Goal: Transaction & Acquisition: Purchase product/service

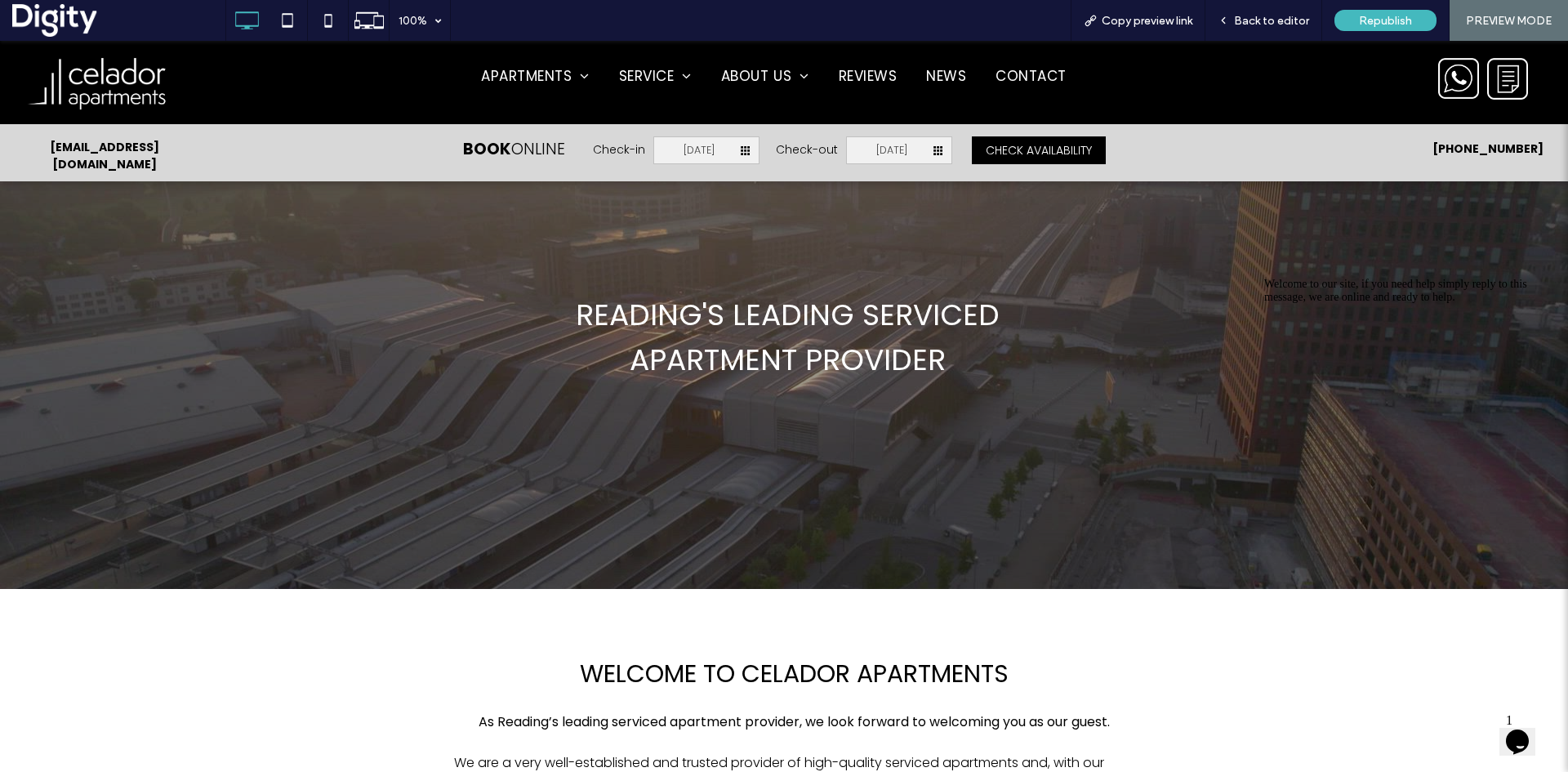
scroll to position [81, 0]
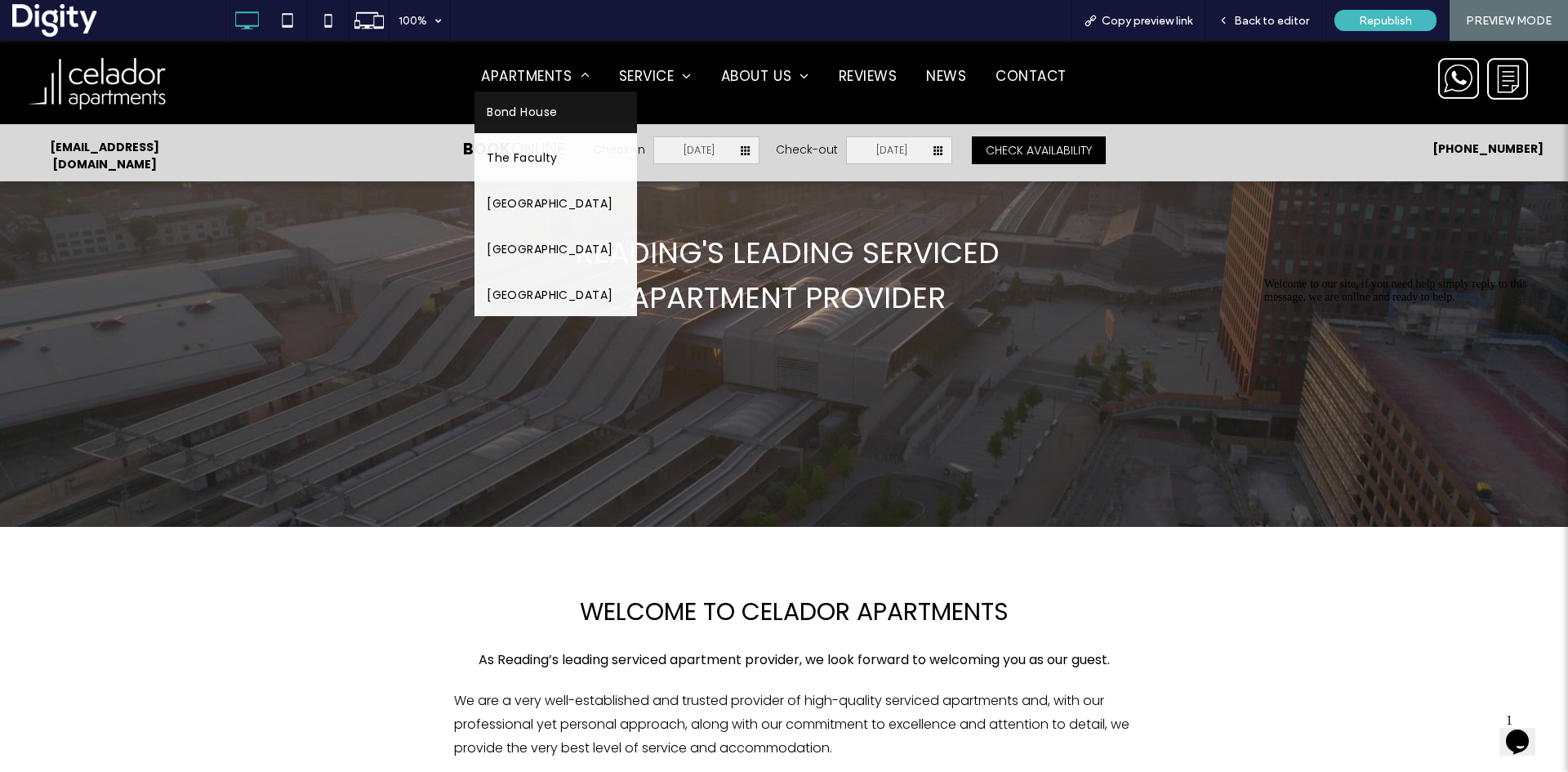
click at [514, 112] on span "Bond House" at bounding box center [522, 113] width 70 height 17
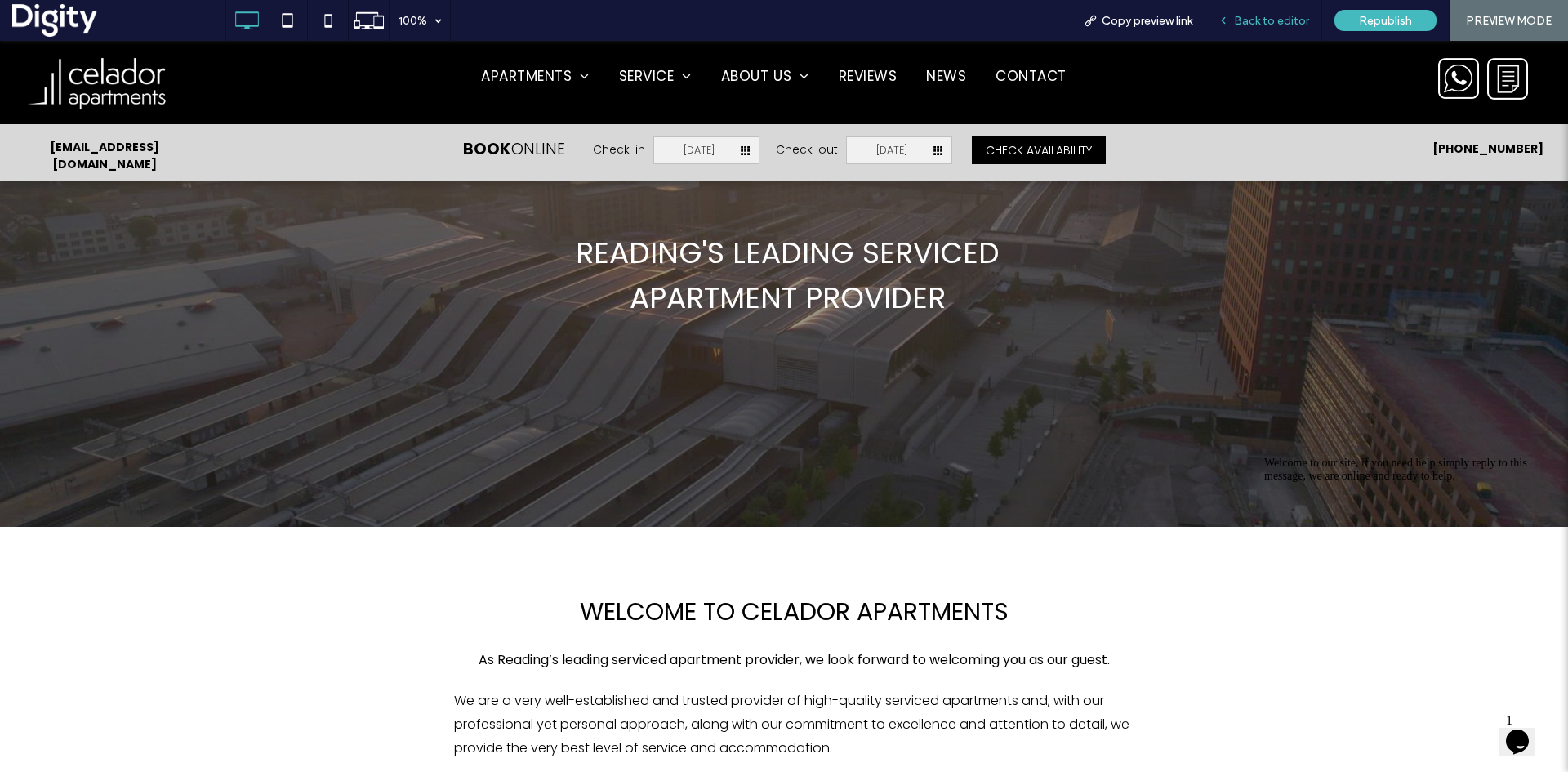
click at [1248, 18] on span "Back to editor" at bounding box center [1271, 21] width 75 height 14
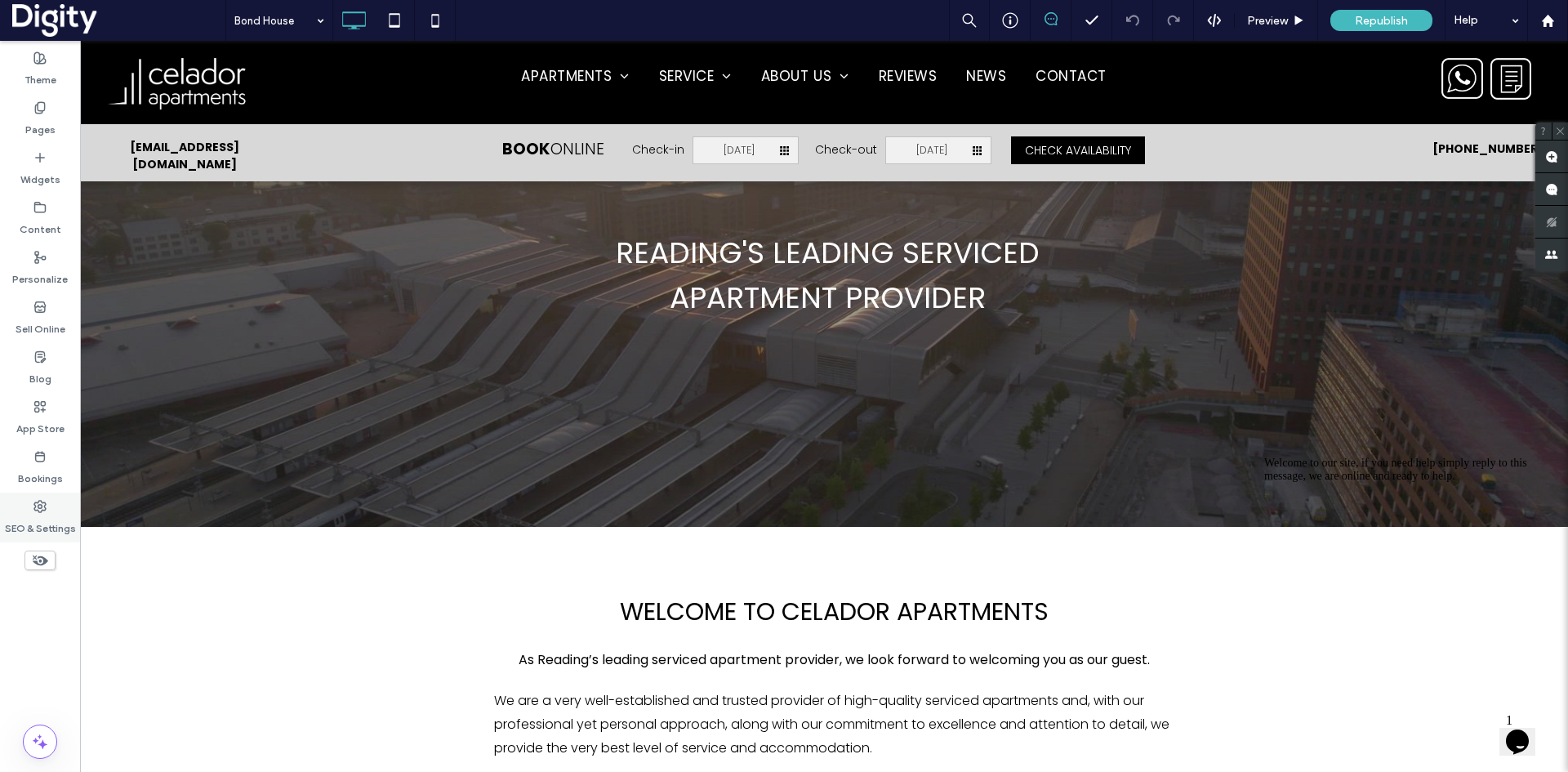
click at [44, 518] on label "SEO & Settings" at bounding box center [40, 524] width 71 height 23
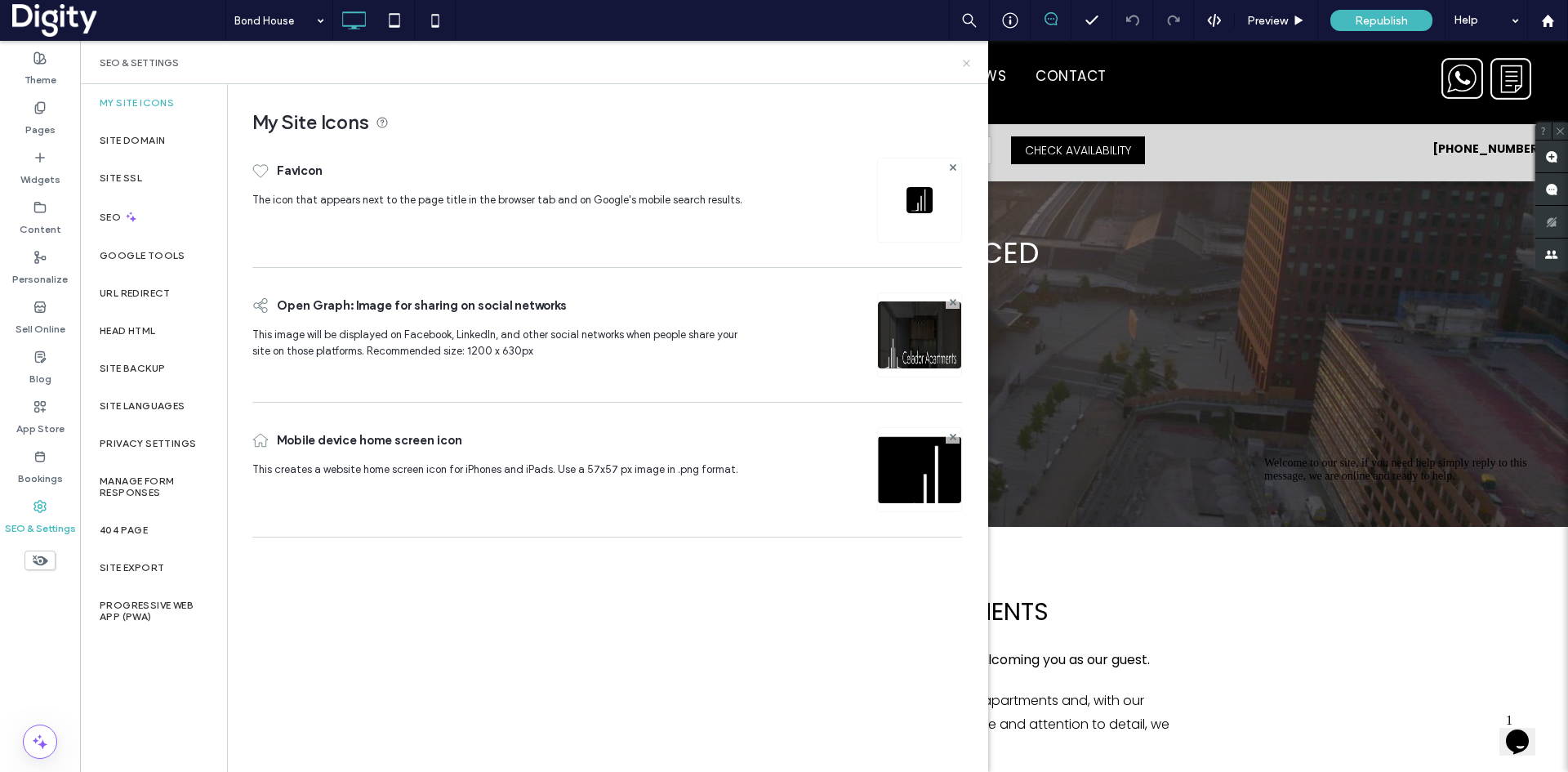
click at [964, 62] on icon at bounding box center [967, 62] width 12 height 12
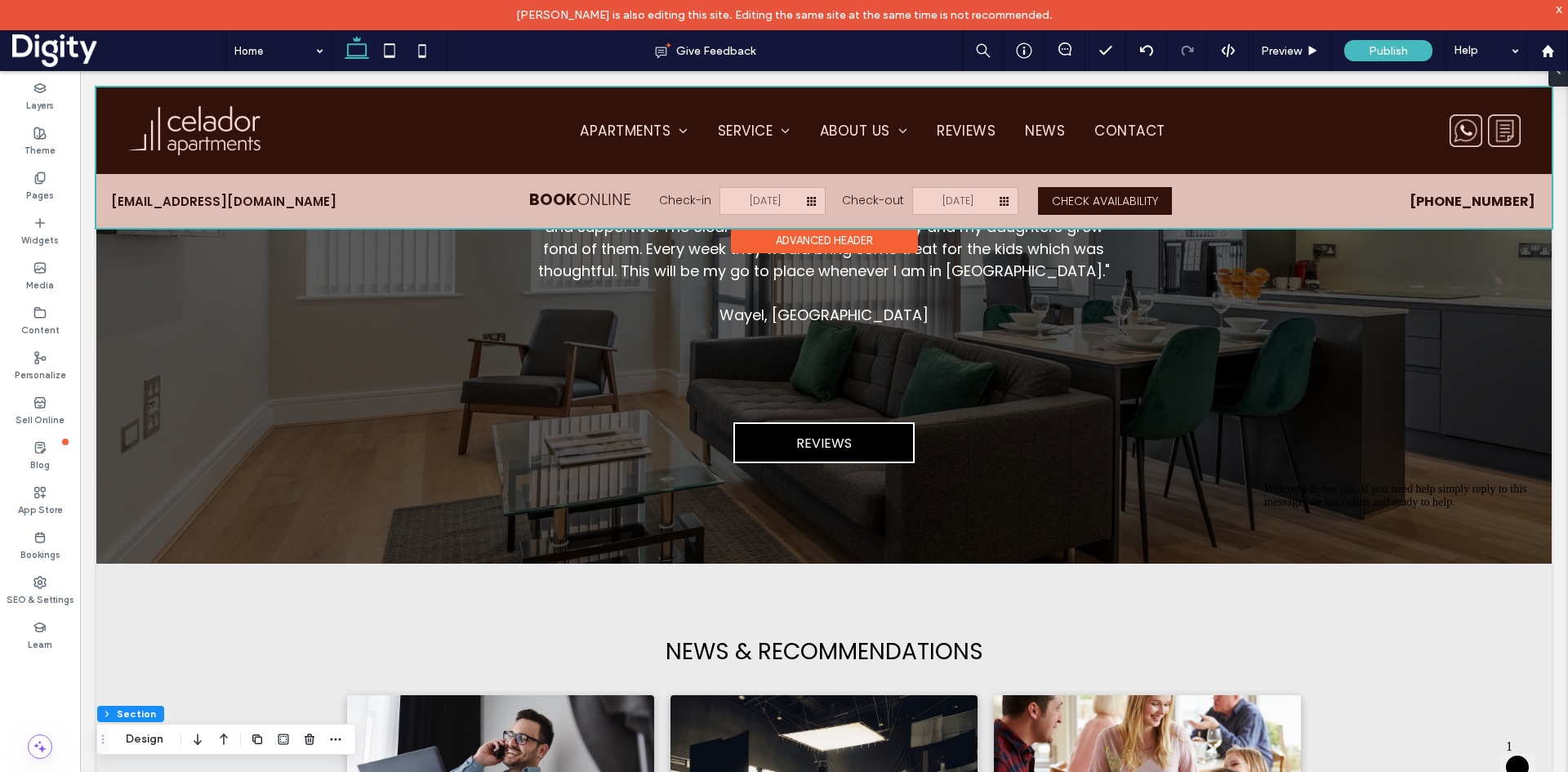
scroll to position [3629, 0]
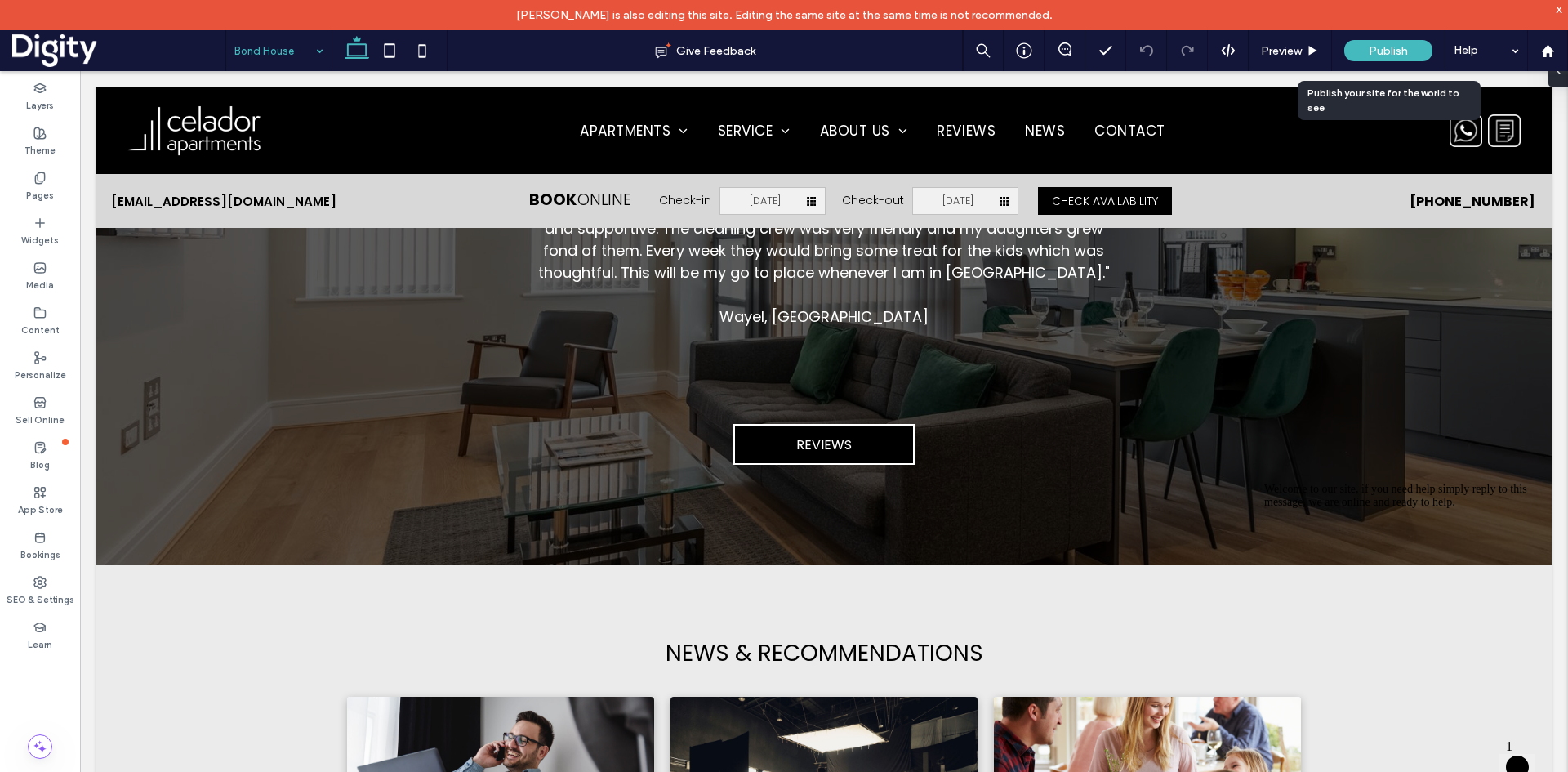
click at [1383, 51] on span "Publish" at bounding box center [1388, 51] width 39 height 14
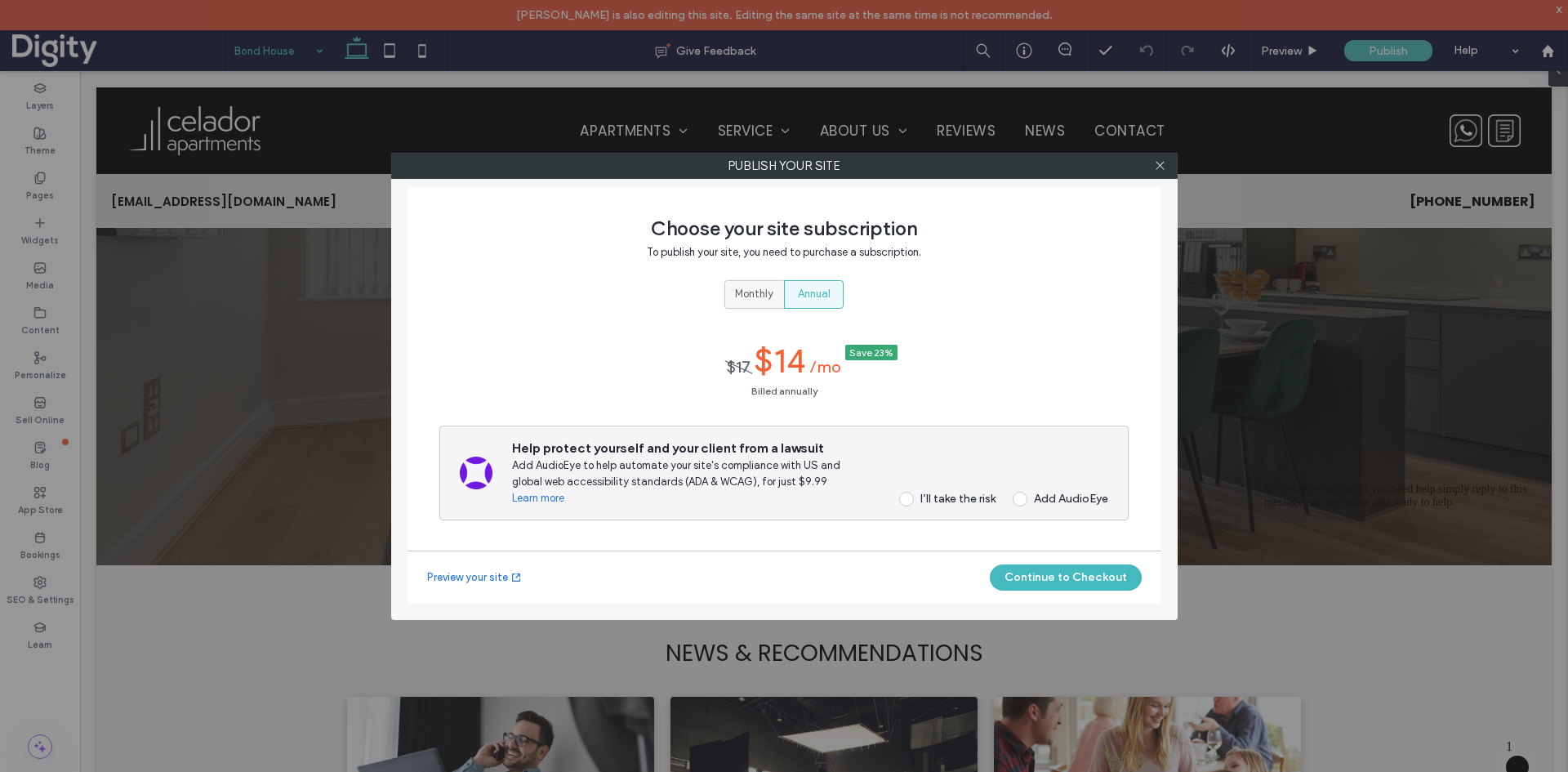
click at [758, 290] on span "Monthly" at bounding box center [754, 293] width 39 height 16
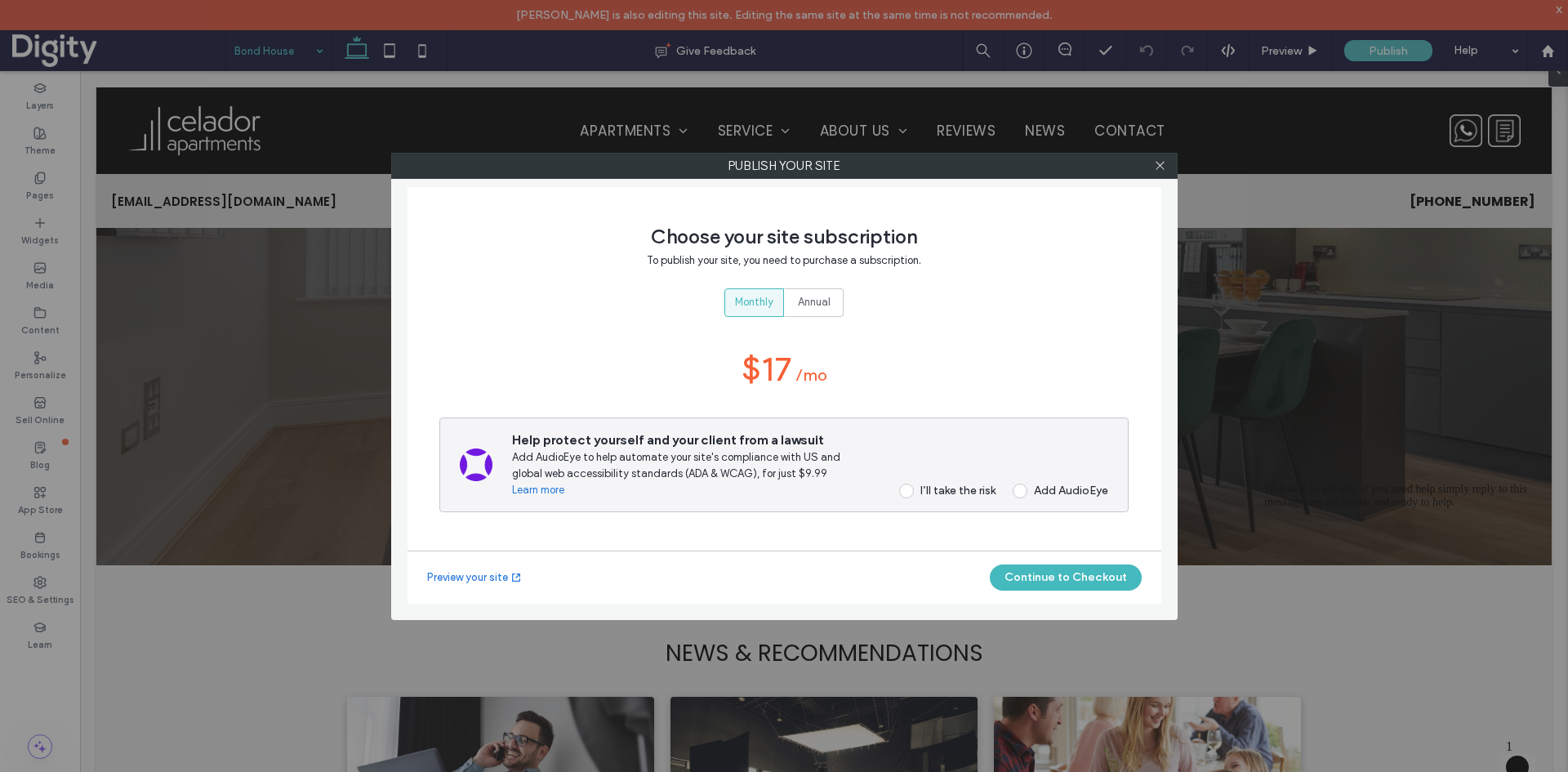
click at [938, 490] on div "I’ll take the risk" at bounding box center [957, 490] width 75 height 14
click at [1052, 574] on button "Continue to Checkout" at bounding box center [1066, 578] width 152 height 26
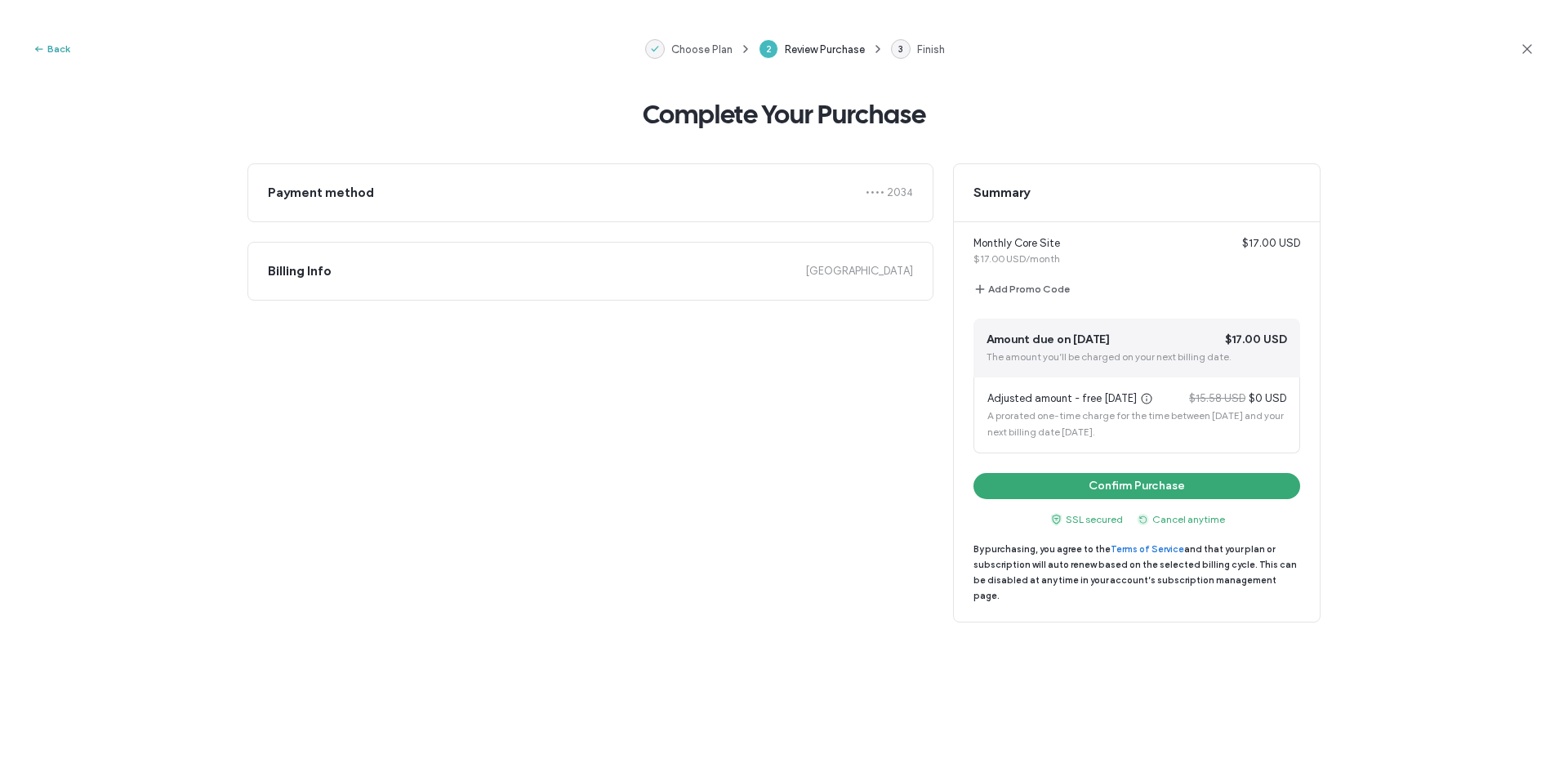
click at [60, 48] on button "Back" at bounding box center [52, 48] width 38 height 20
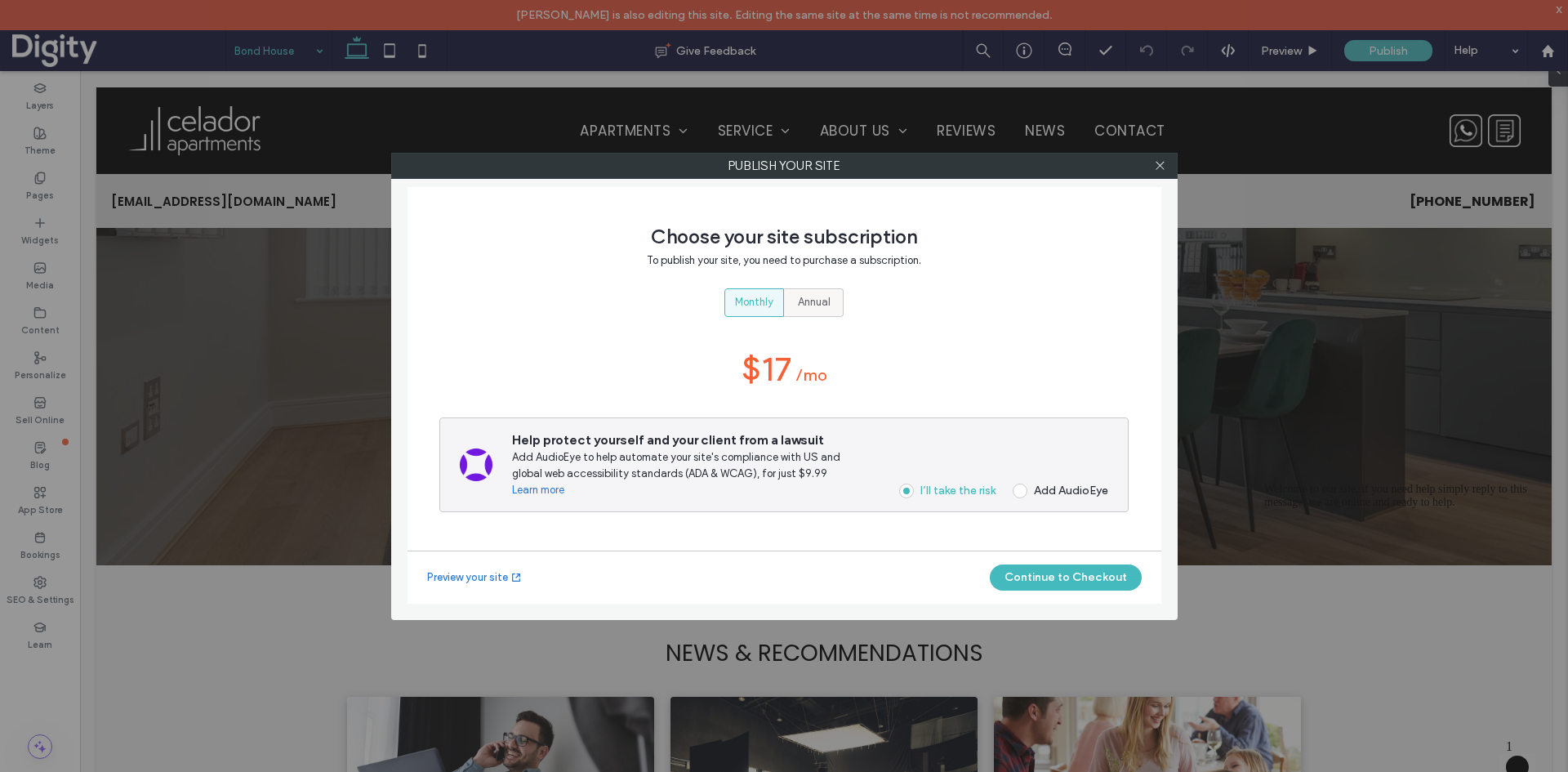
click at [800, 308] on span "Annual" at bounding box center [814, 302] width 33 height 16
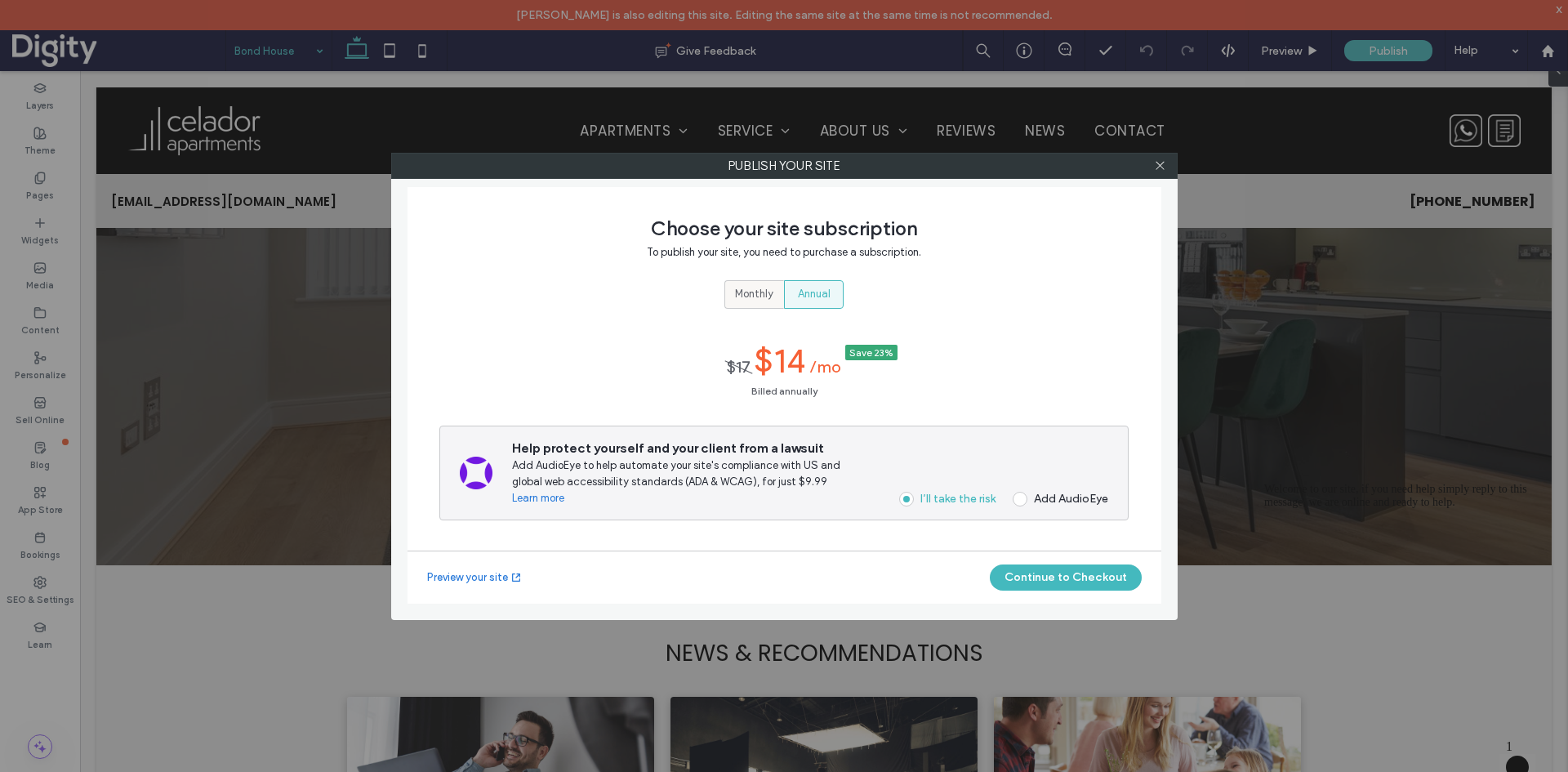
click at [752, 290] on span "Monthly" at bounding box center [754, 293] width 39 height 16
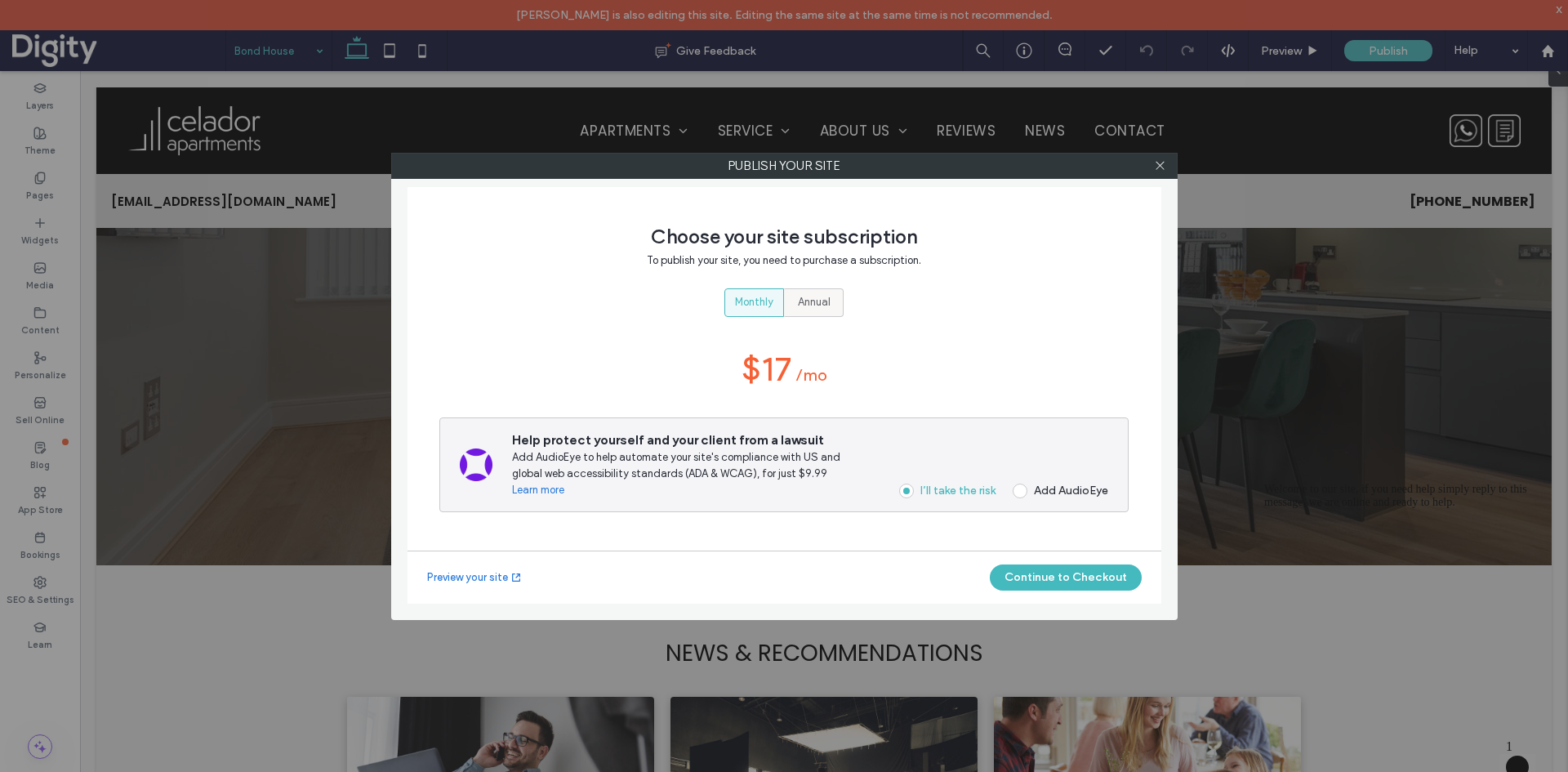
click at [821, 297] on span "Annual" at bounding box center [814, 302] width 33 height 16
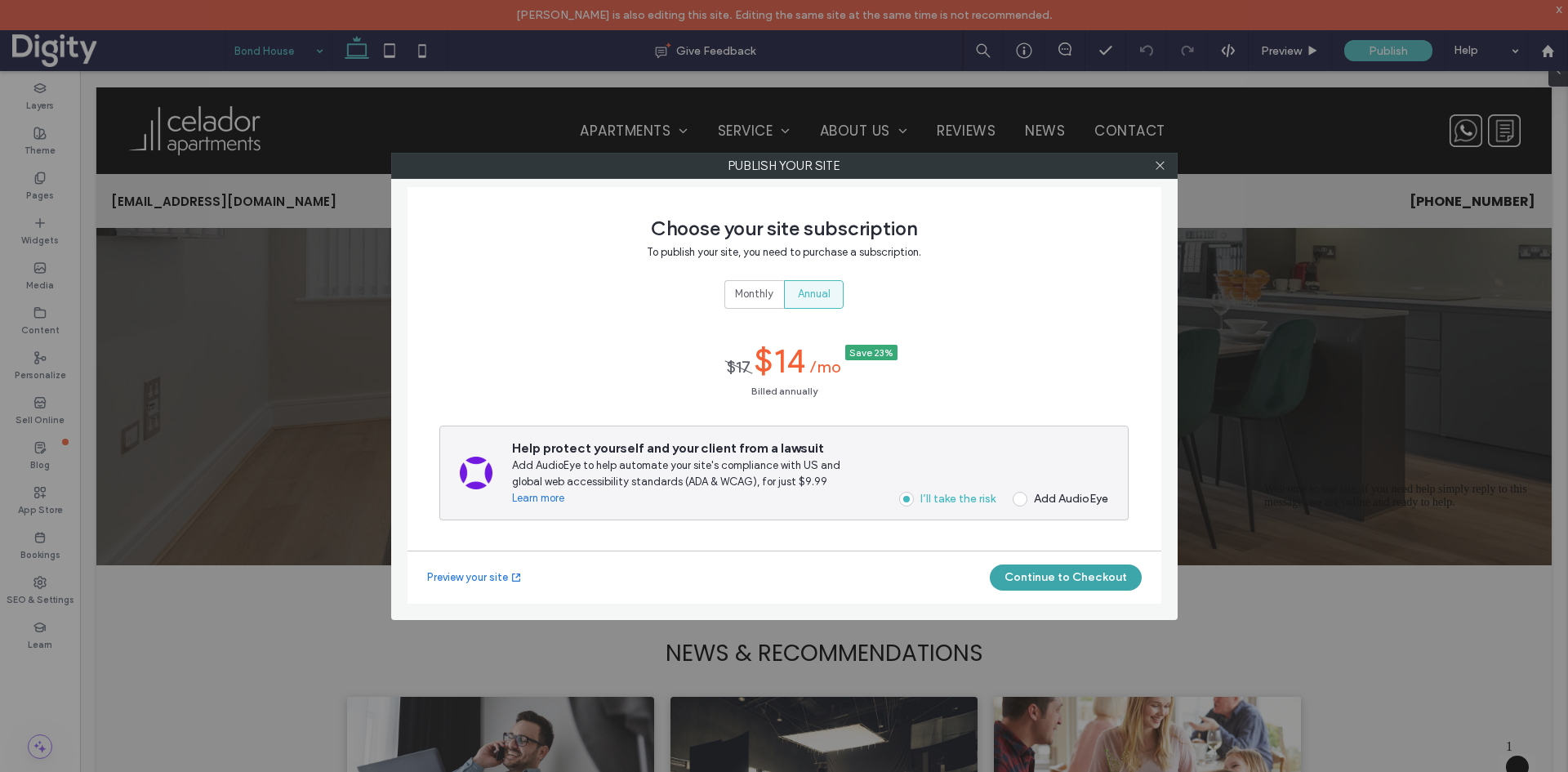
click at [1057, 575] on button "Continue to Checkout" at bounding box center [1066, 578] width 152 height 26
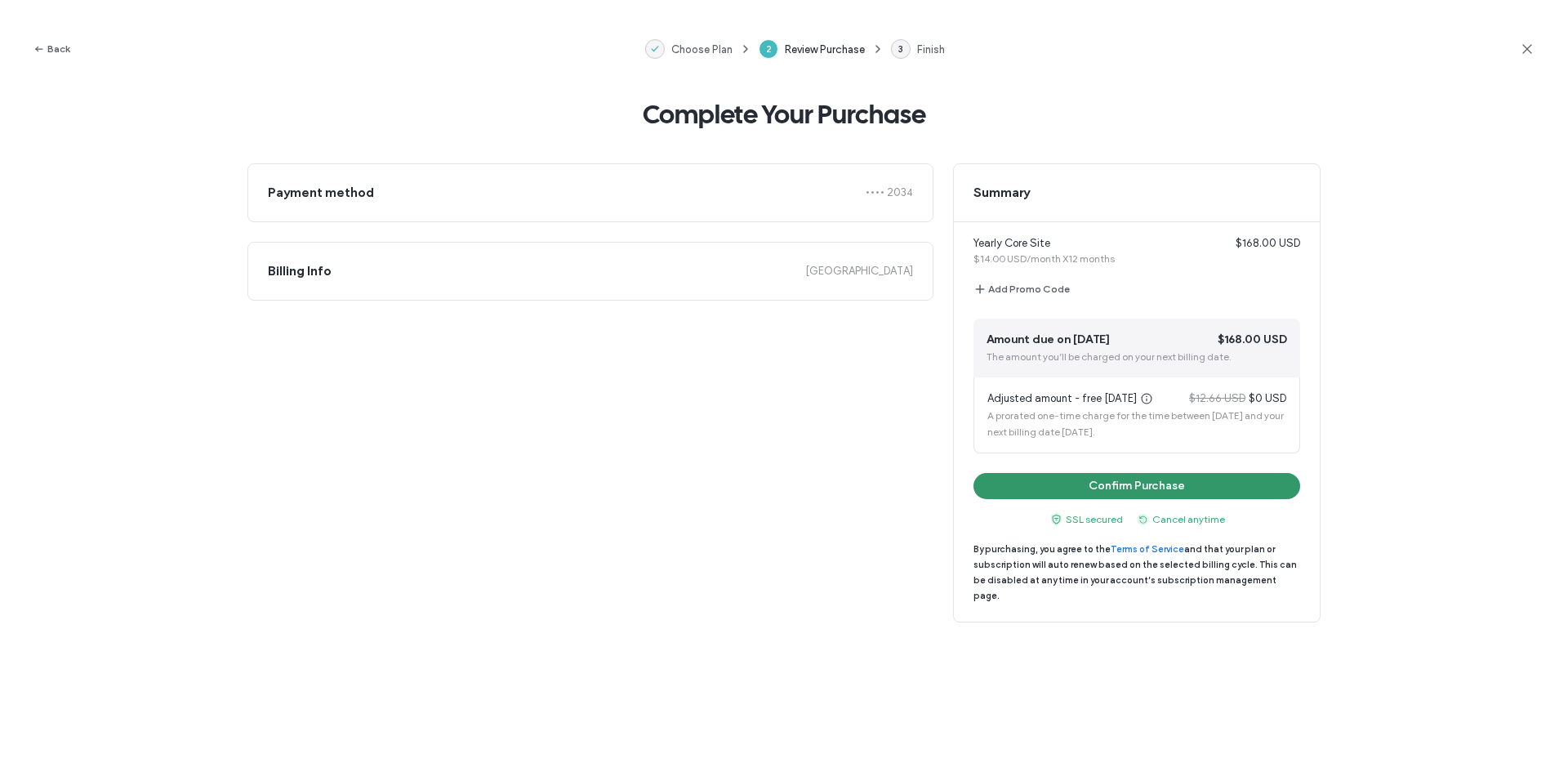
click at [1044, 483] on button "Confirm Purchase" at bounding box center [1137, 486] width 326 height 26
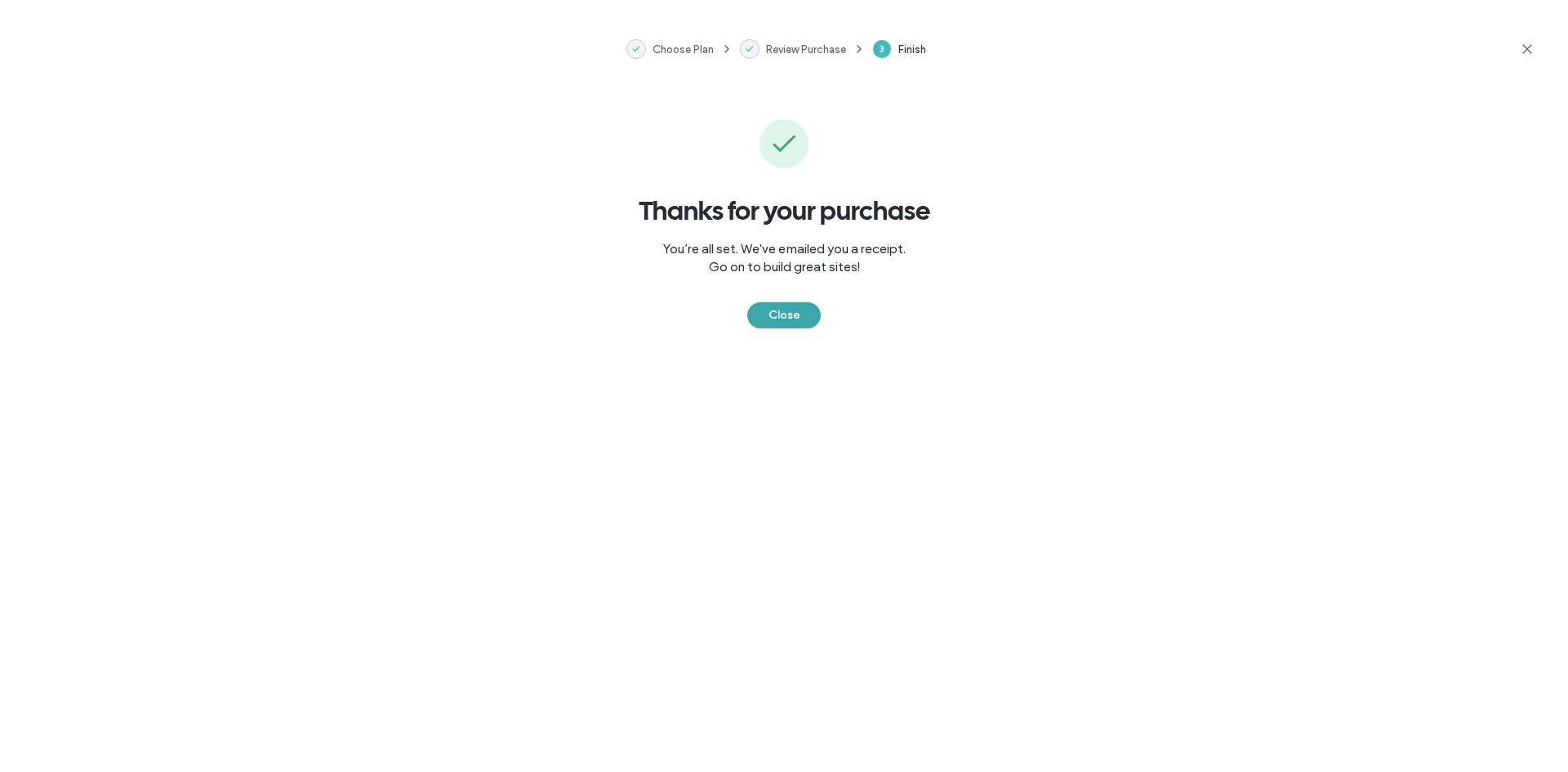
click at [787, 314] on button "Close" at bounding box center [784, 316] width 74 height 26
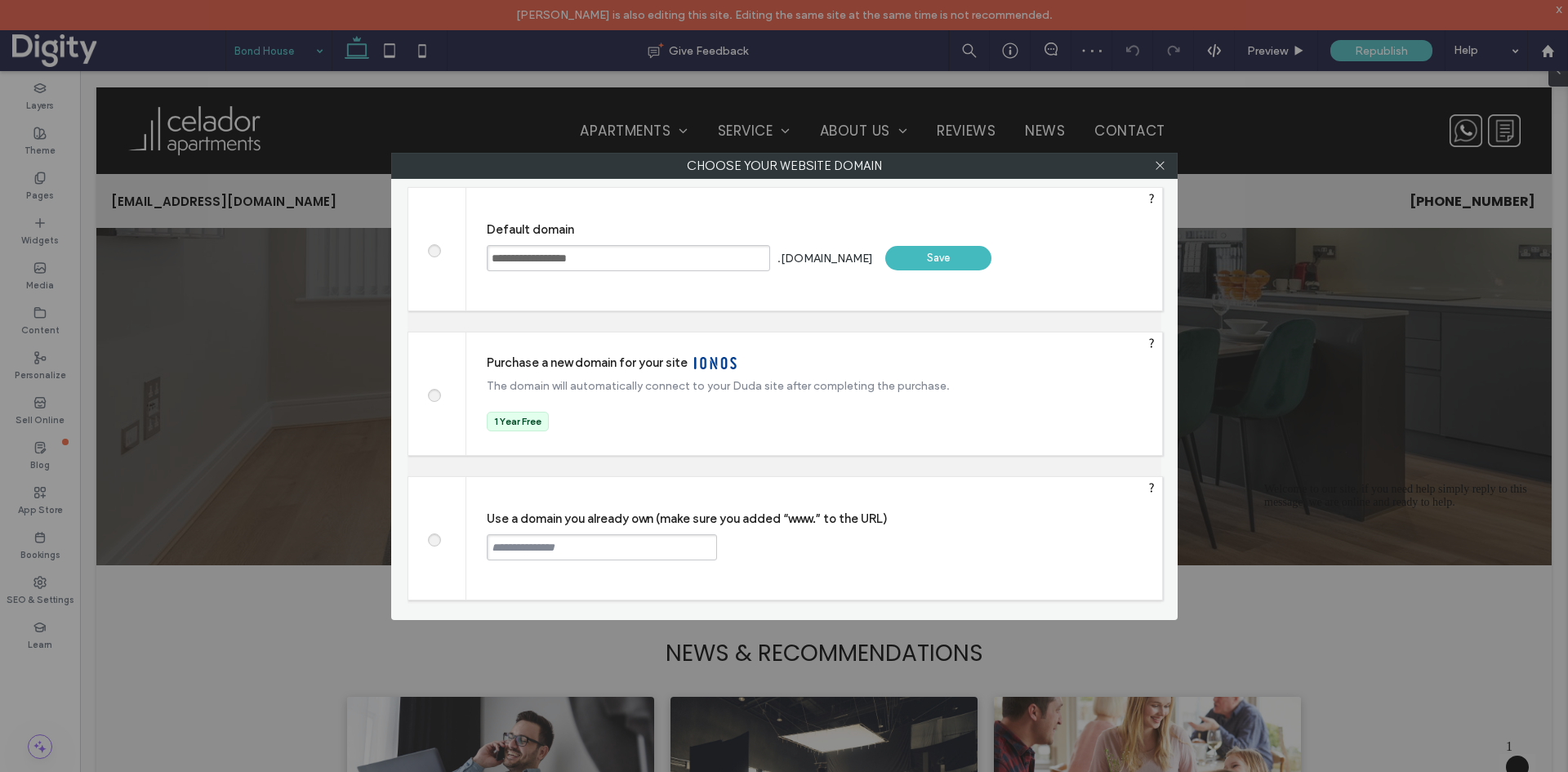
drag, startPoint x: 531, startPoint y: 255, endPoint x: 673, endPoint y: 259, distance: 142.1
click at [671, 259] on input "**********" at bounding box center [629, 258] width 284 height 26
type input "*******"
click at [885, 260] on div "Save" at bounding box center [938, 258] width 106 height 25
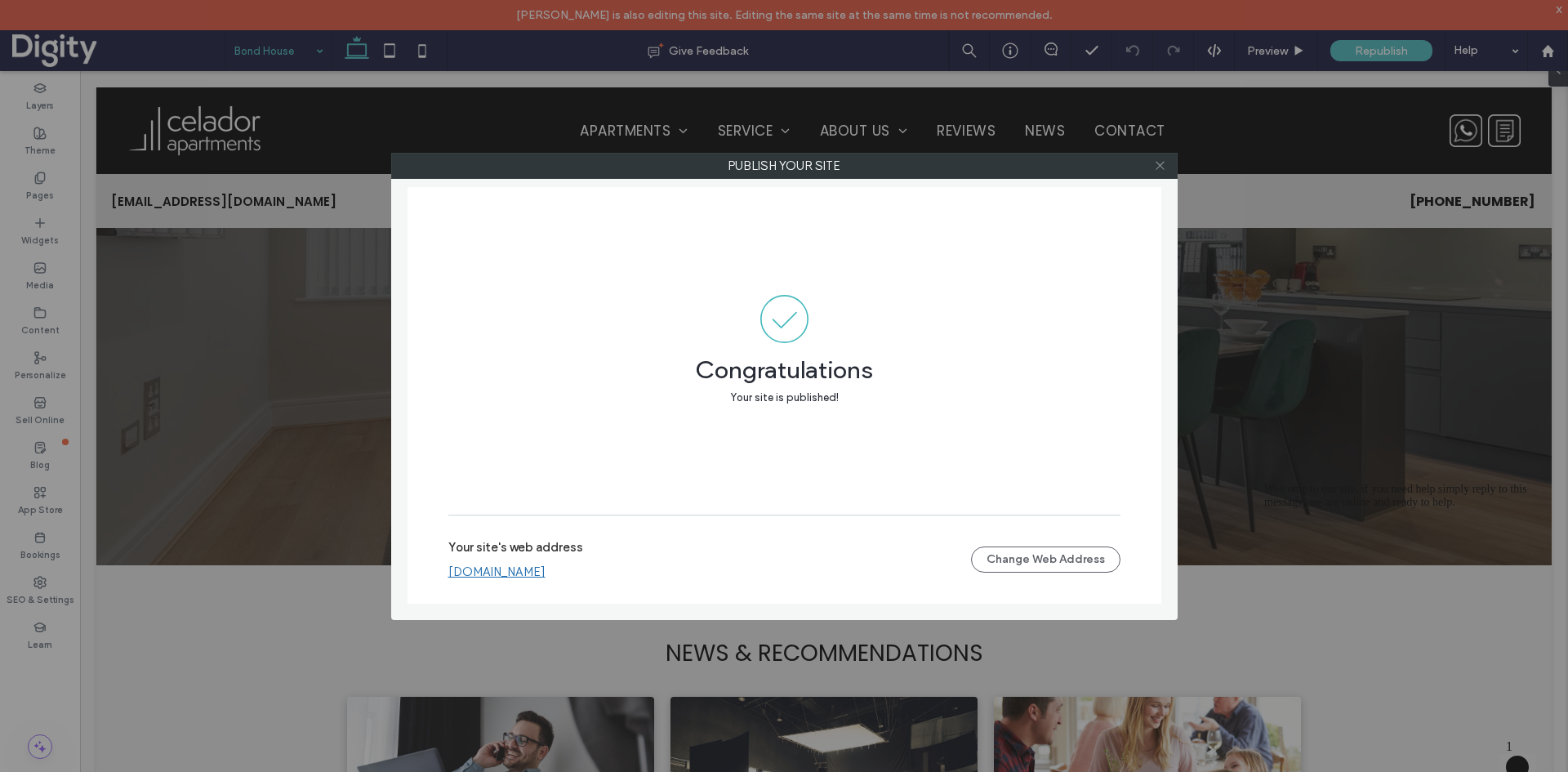
click at [1162, 167] on use at bounding box center [1159, 166] width 9 height 9
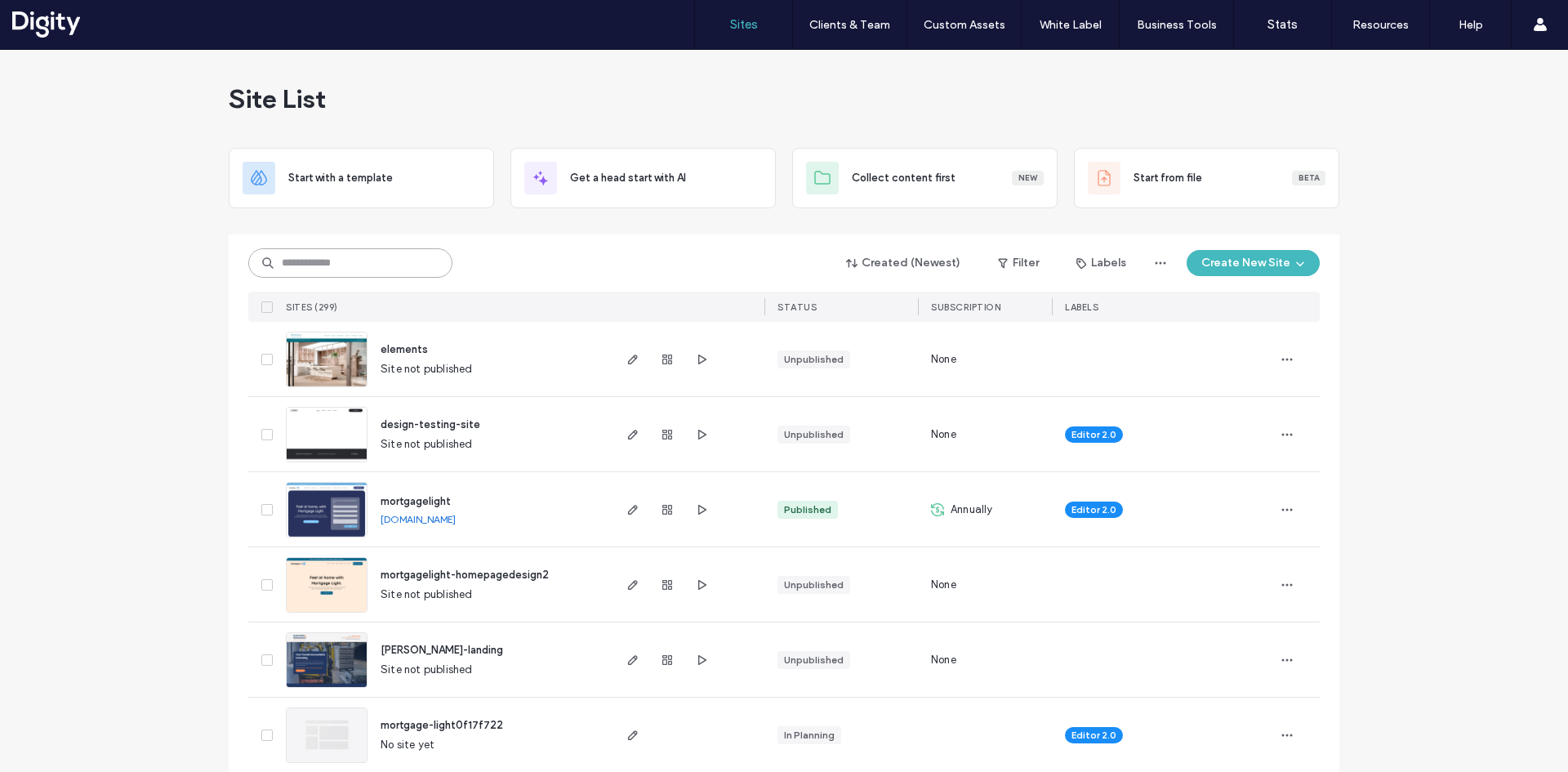
click at [382, 263] on input at bounding box center [351, 263] width 204 height 29
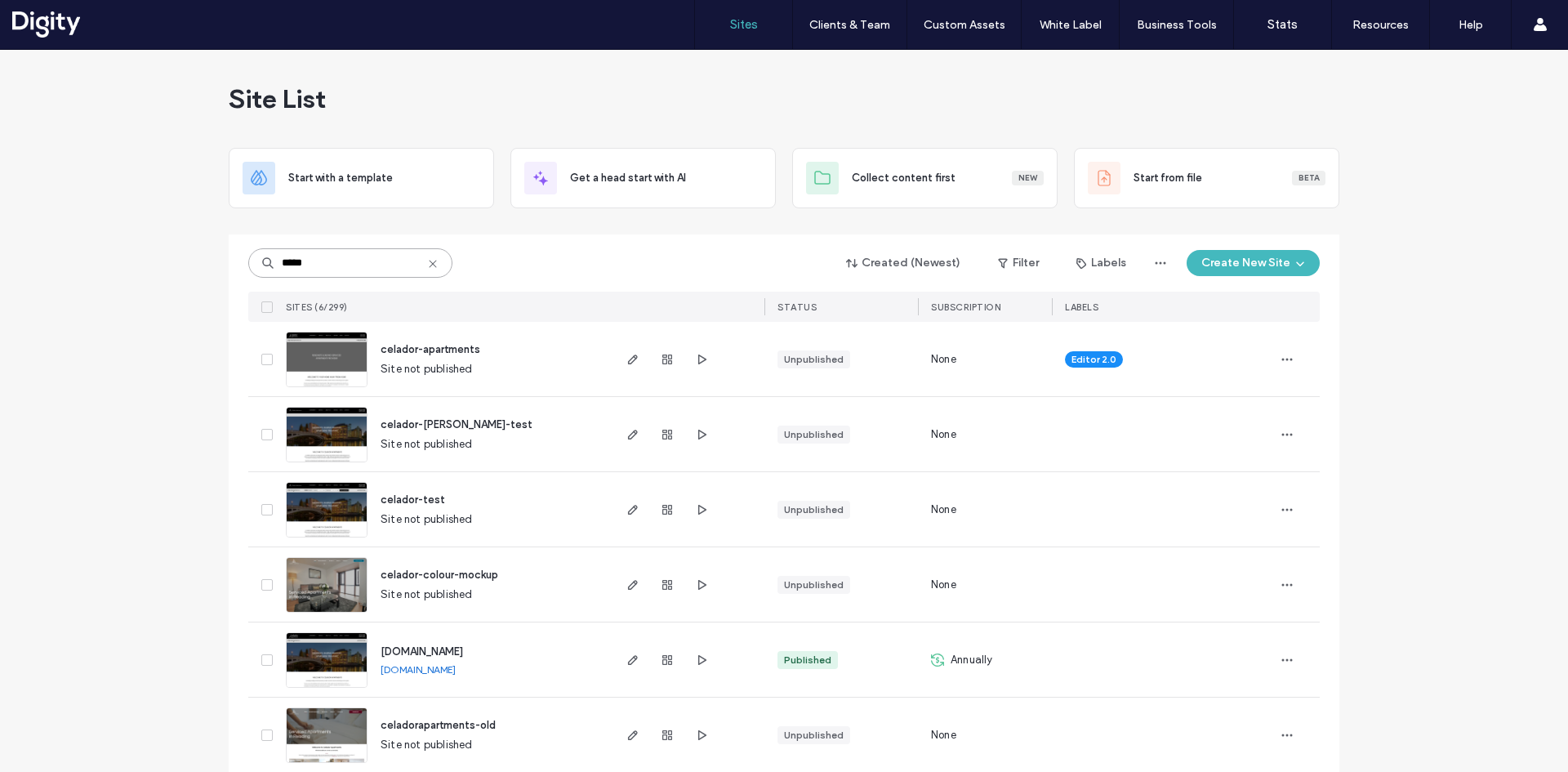
type input "*****"
